Goal: Information Seeking & Learning: Learn about a topic

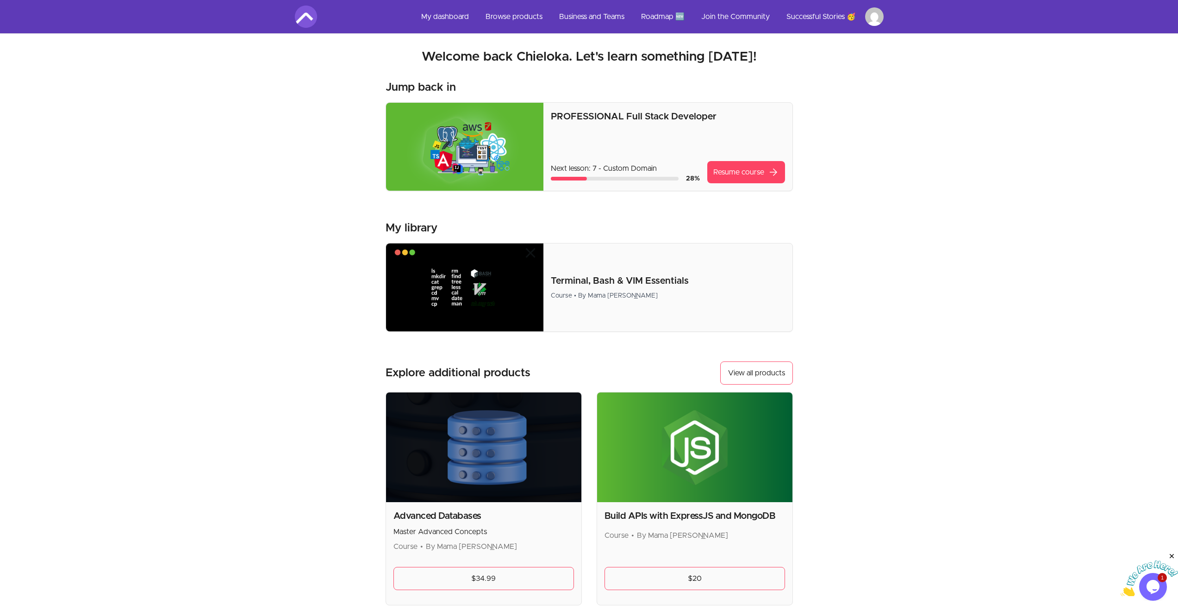
click at [484, 143] on img at bounding box center [465, 147] width 158 height 88
click at [724, 172] on link "Resume course arrow_forward" at bounding box center [746, 172] width 78 height 22
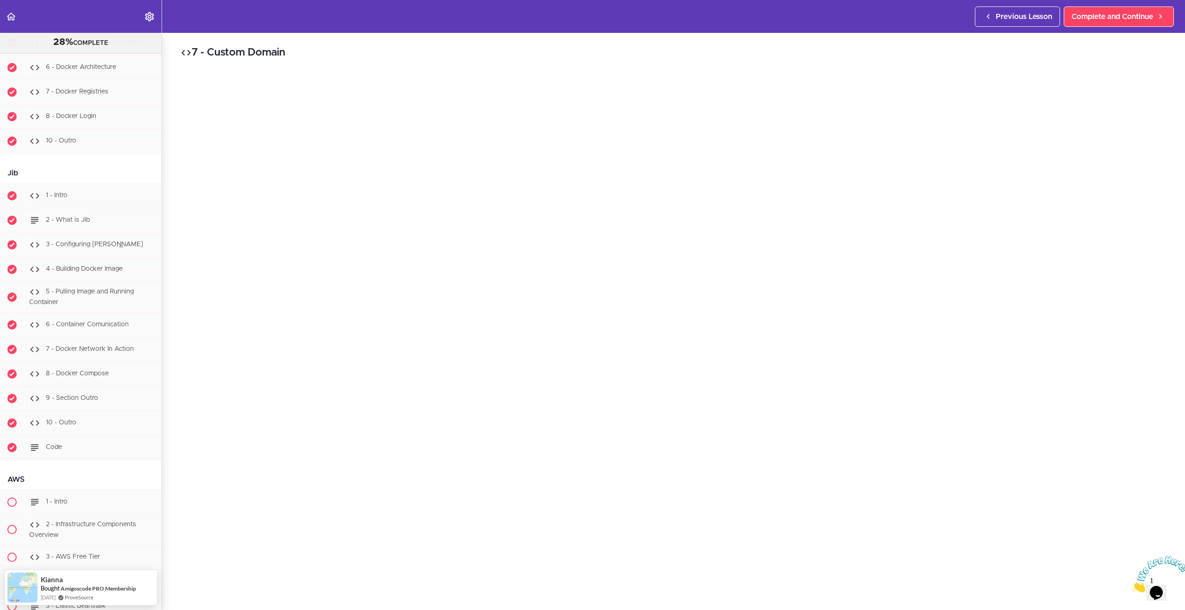
scroll to position [6538, 0]
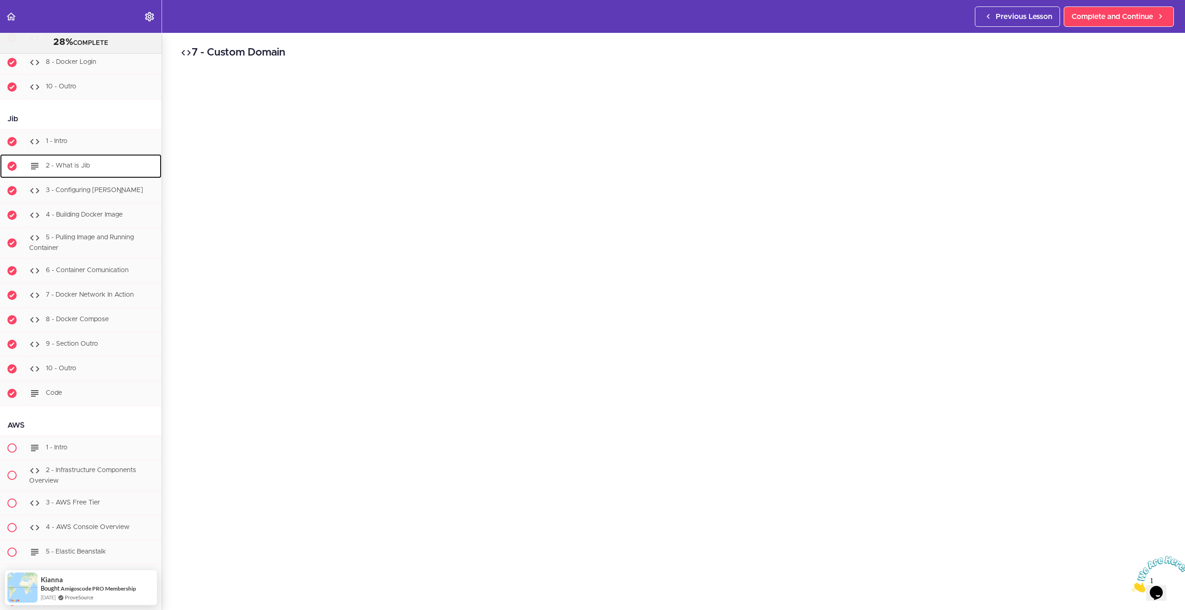
click at [81, 169] on span "2 - What is Jib" at bounding box center [68, 165] width 44 height 6
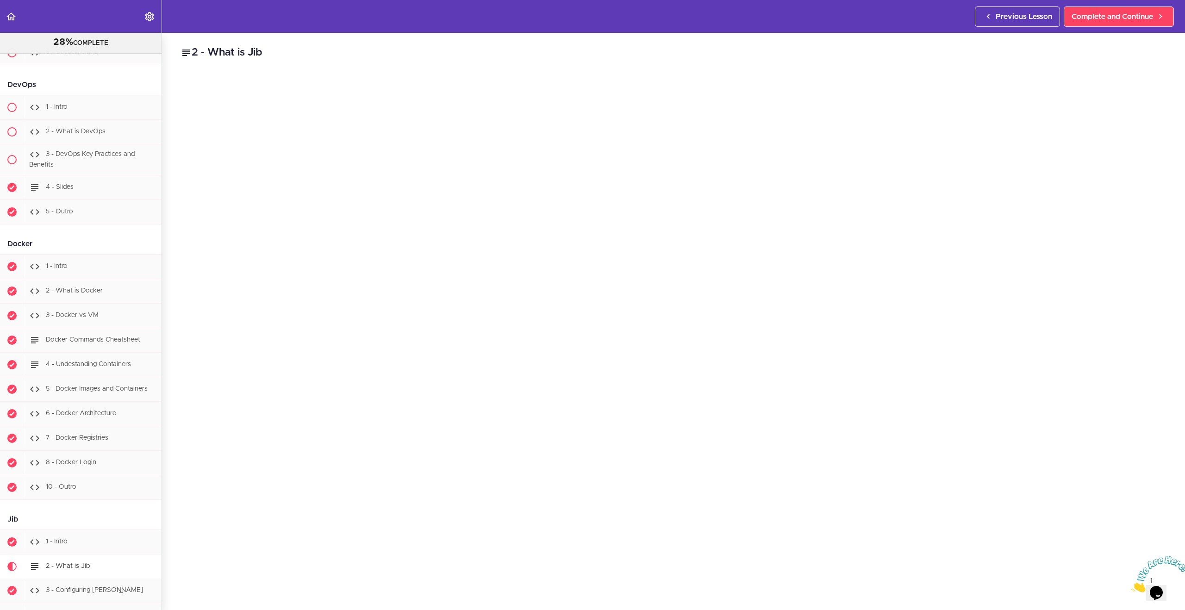
scroll to position [6194, 0]
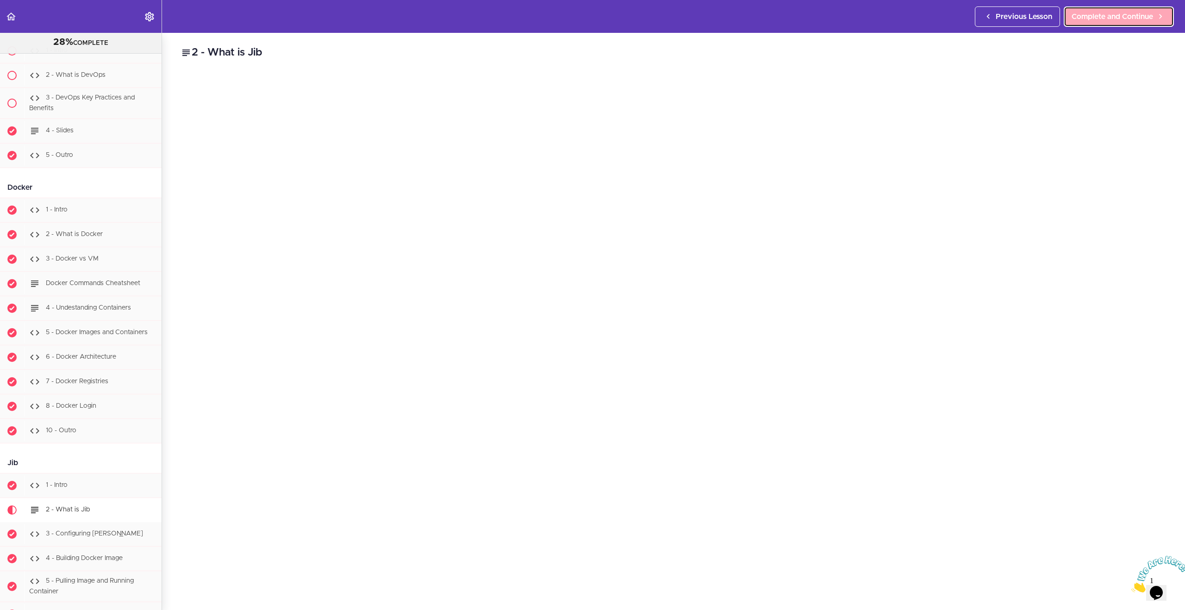
click at [1097, 13] on span "Complete and Continue" at bounding box center [1112, 16] width 81 height 11
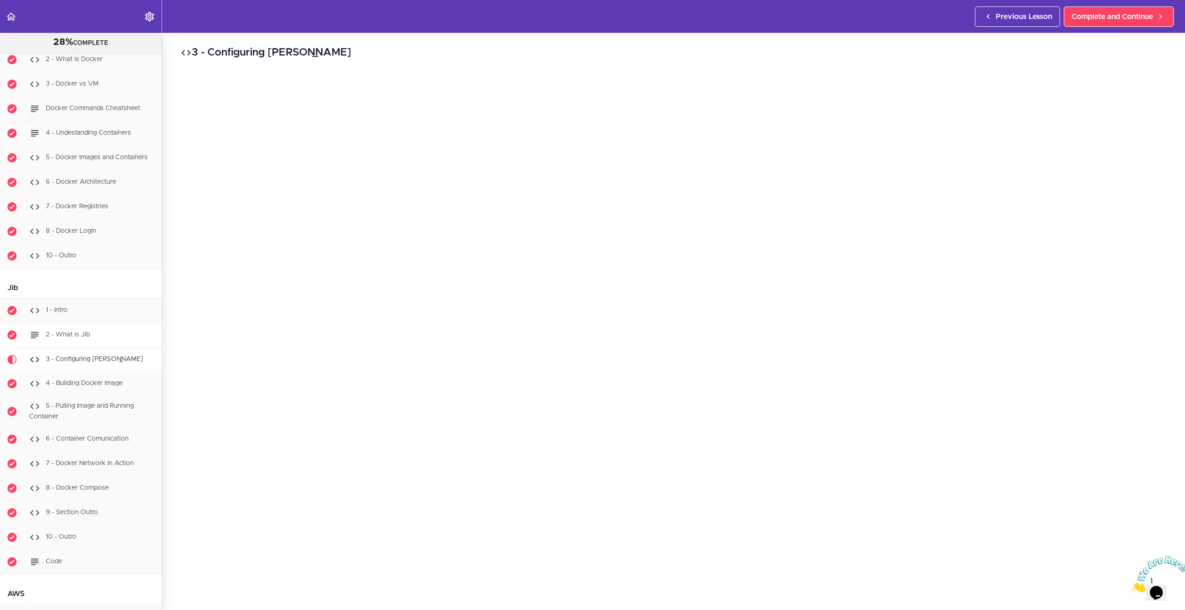
scroll to position [6387, 0]
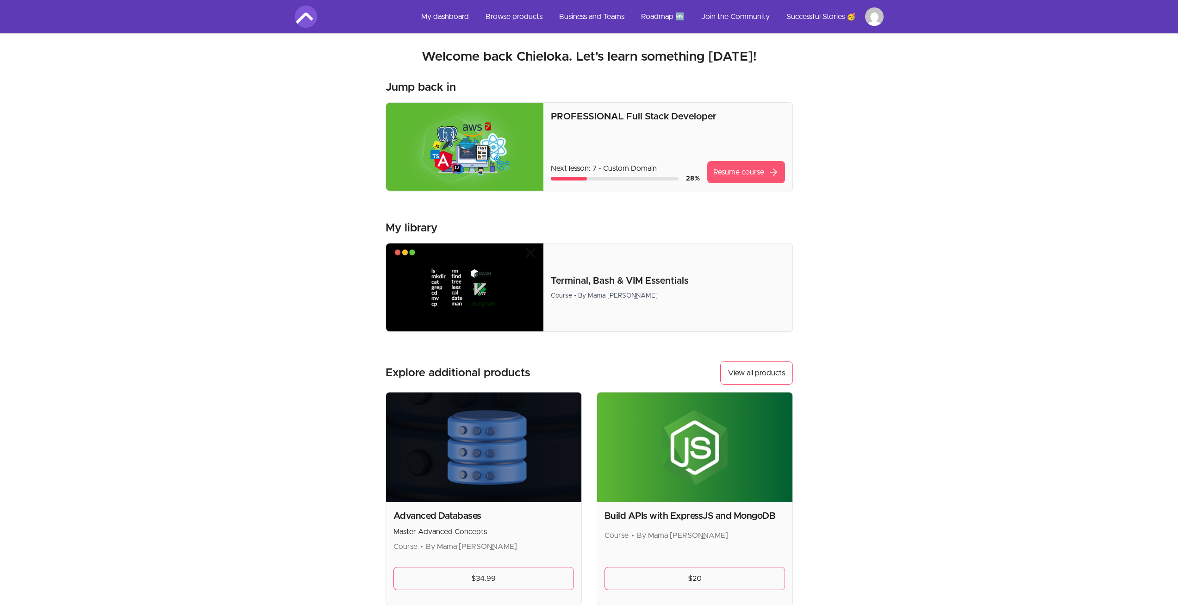
click at [736, 169] on link "Resume course arrow_forward" at bounding box center [746, 172] width 78 height 22
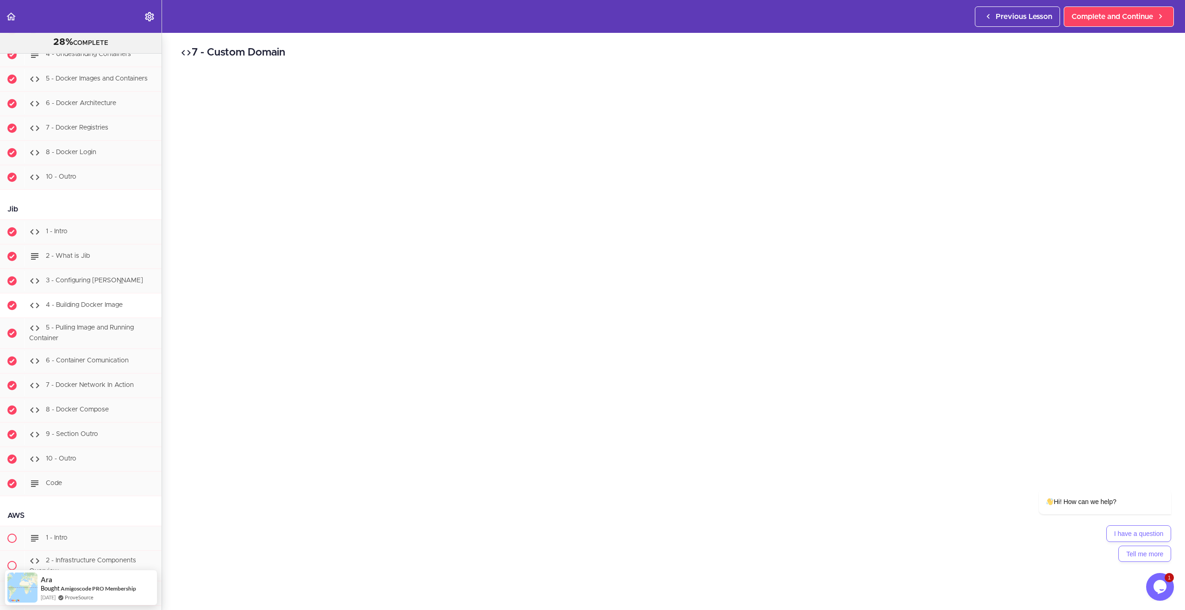
scroll to position [6460, 0]
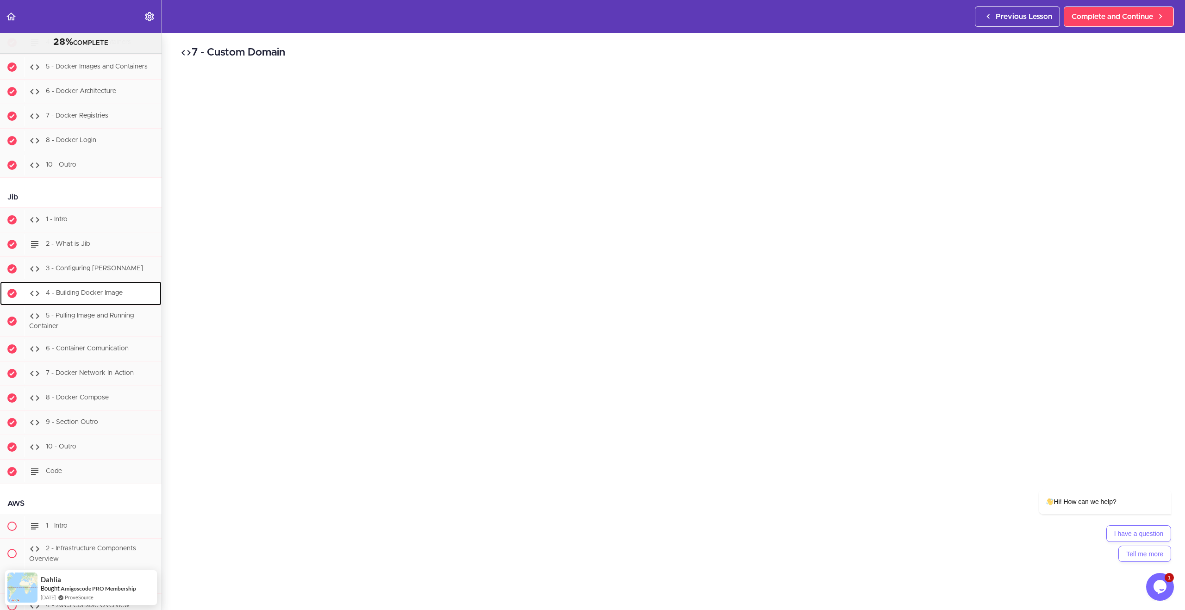
click at [120, 299] on div "4 - Building Docker Image" at bounding box center [92, 293] width 137 height 20
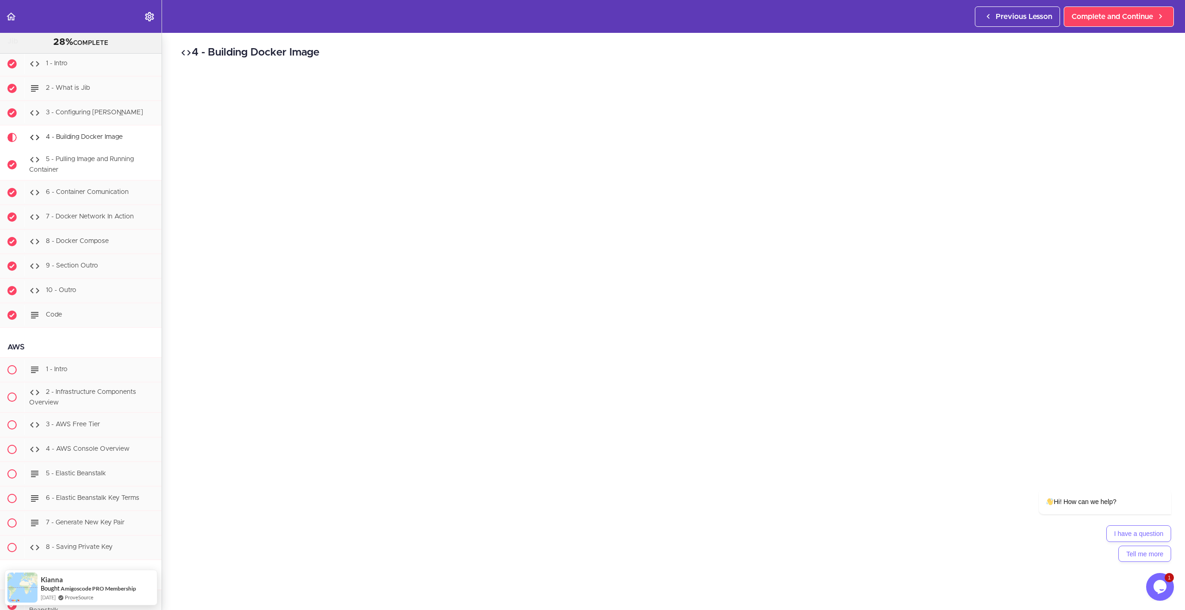
scroll to position [6610, 0]
